Goal: Task Accomplishment & Management: Manage account settings

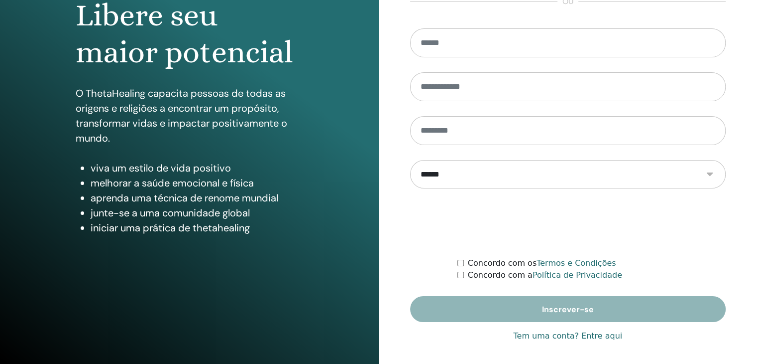
scroll to position [115, 0]
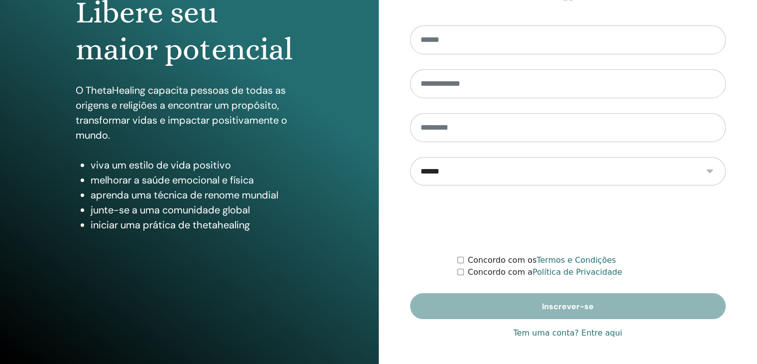
click at [556, 335] on font "Tem uma conta? Entre aqui" at bounding box center [567, 332] width 109 height 9
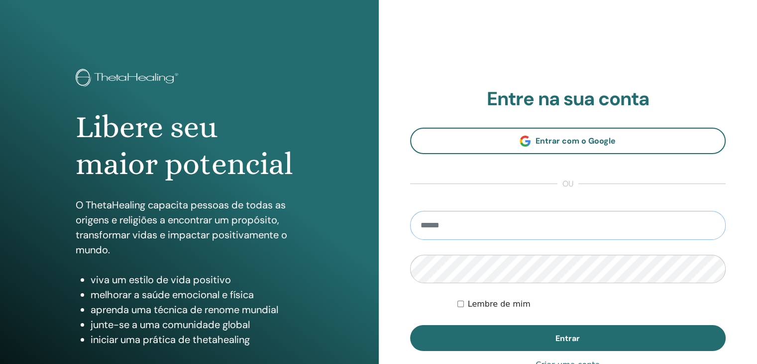
click at [449, 237] on input "email" at bounding box center [568, 225] width 316 height 29
type input "**********"
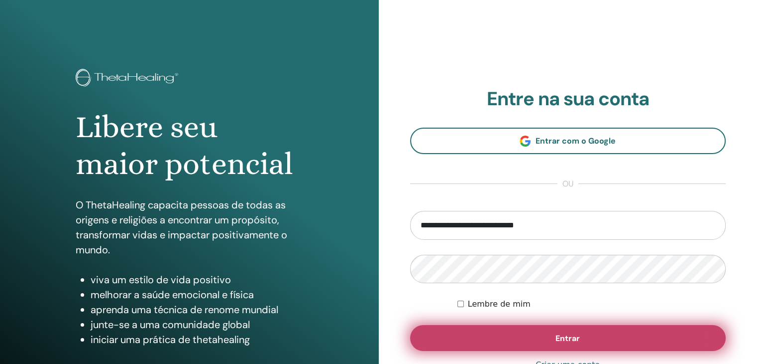
click at [533, 332] on button "Entrar" at bounding box center [568, 338] width 316 height 26
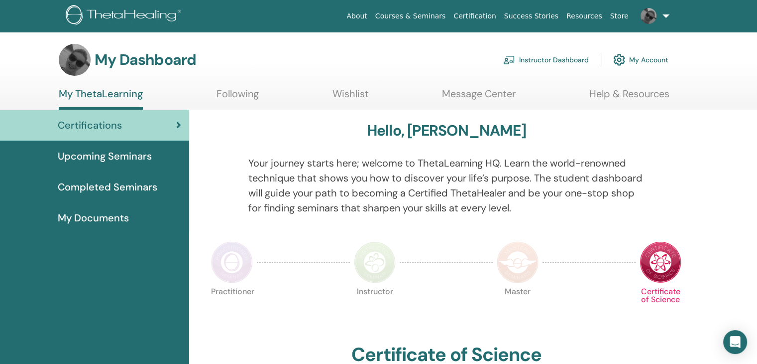
click at [549, 63] on link "Instructor Dashboard" at bounding box center [546, 60] width 86 height 22
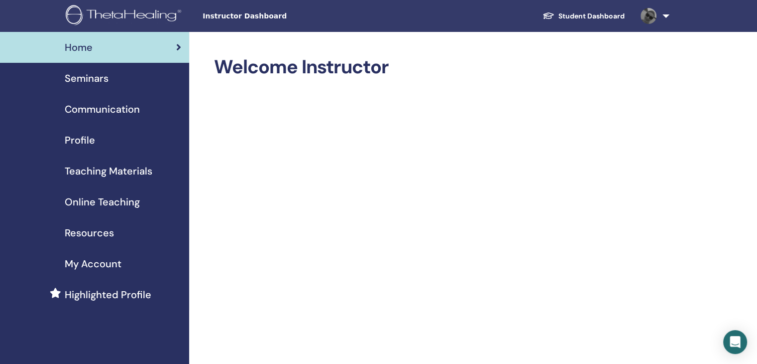
click at [139, 169] on span "Teaching Materials" at bounding box center [109, 170] width 88 height 15
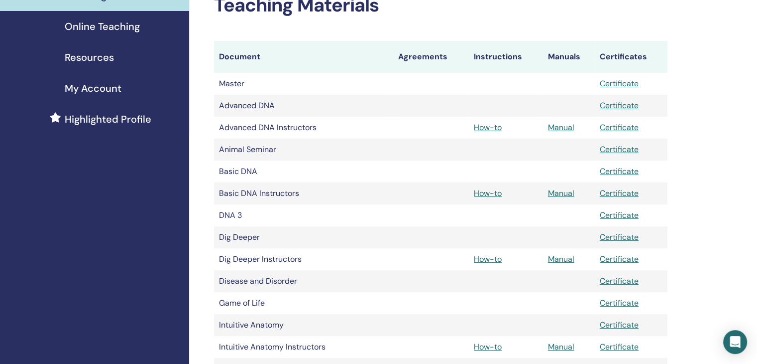
scroll to position [179, 0]
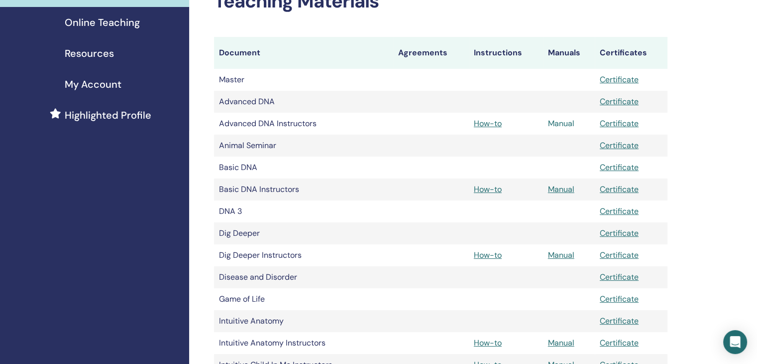
click at [567, 126] on link "Manual" at bounding box center [561, 123] width 26 height 10
